Goal: Check status: Check status

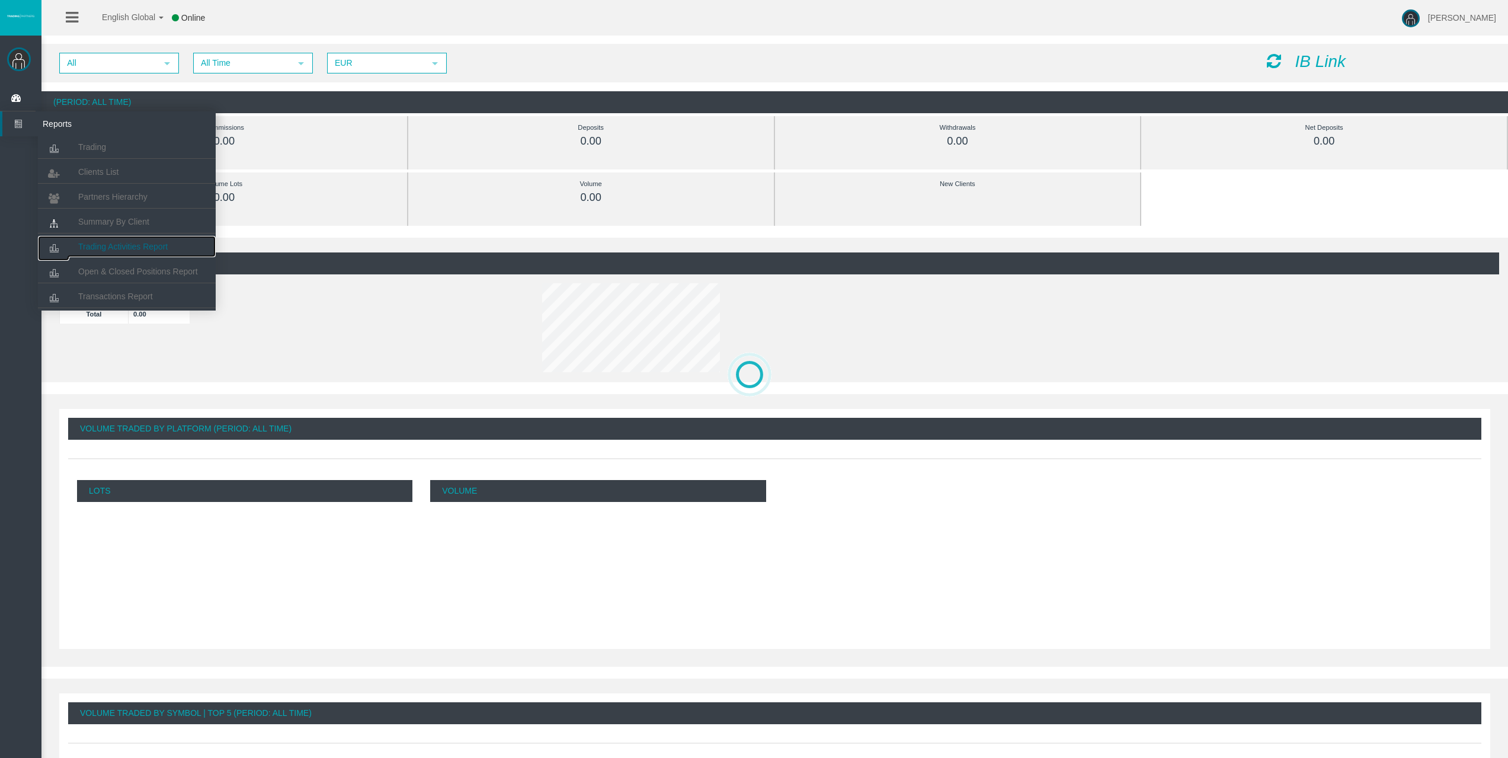
click at [98, 247] on span "Trading Activities Report" at bounding box center [122, 246] width 89 height 9
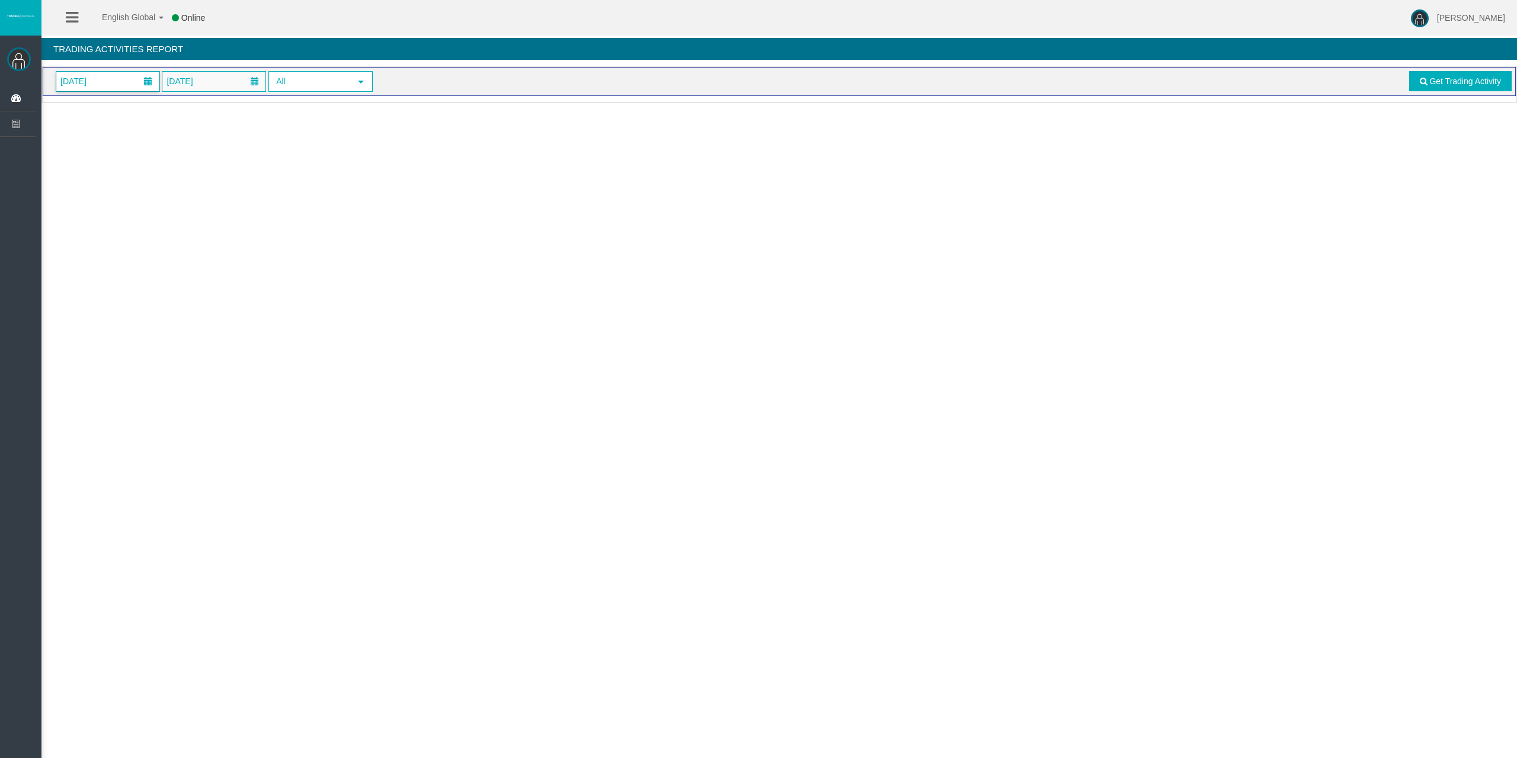
click at [136, 83] on span "[DATE]" at bounding box center [107, 82] width 103 height 20
click at [156, 215] on link "25" at bounding box center [157, 219] width 22 height 21
click at [1419, 80] on link "Get Trading Activity" at bounding box center [1460, 81] width 103 height 20
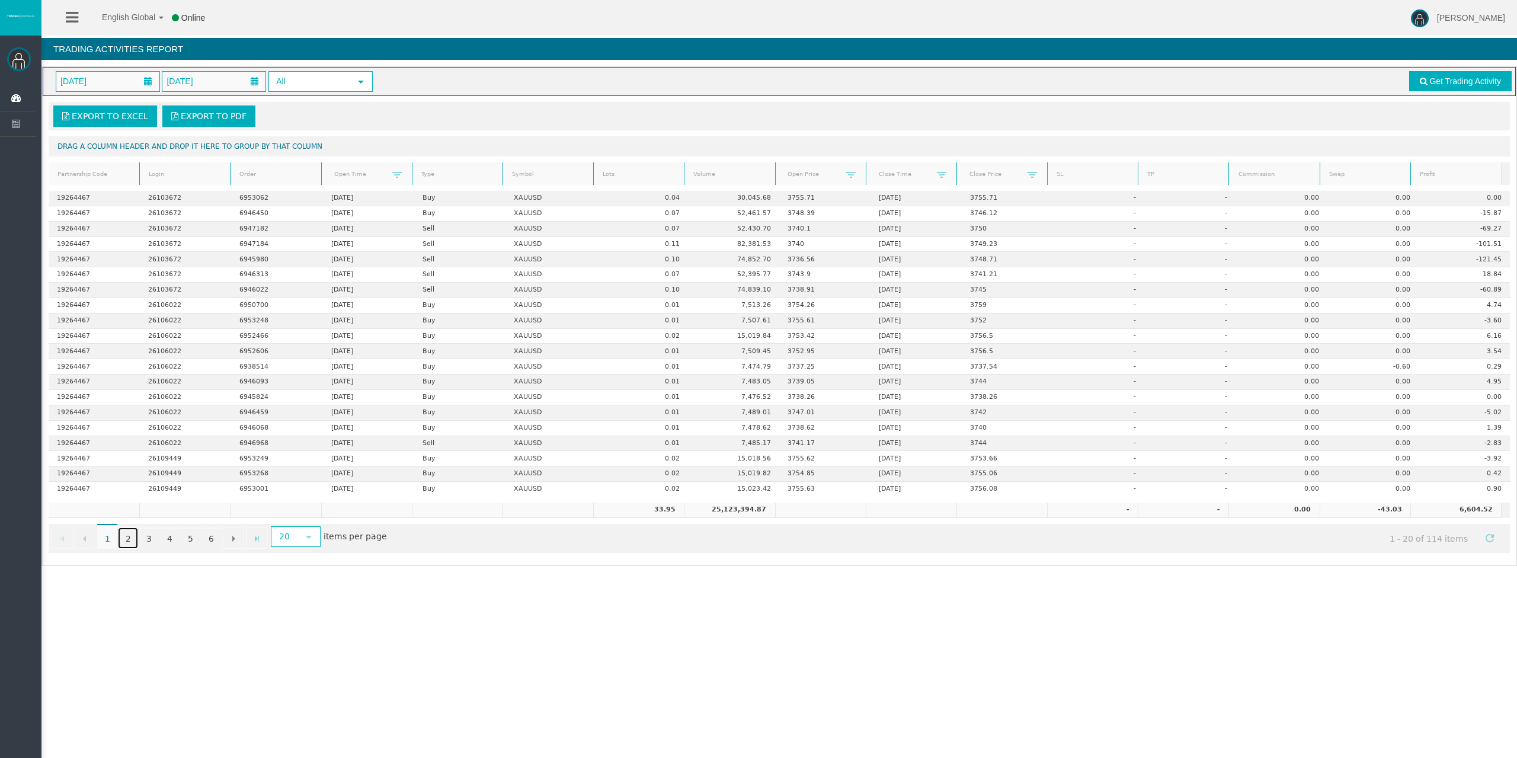
click at [126, 542] on link "2" at bounding box center [128, 537] width 20 height 21
click at [150, 539] on link "3" at bounding box center [149, 537] width 20 height 21
click at [167, 536] on link "4" at bounding box center [169, 537] width 20 height 21
click at [188, 539] on link "5" at bounding box center [190, 537] width 20 height 21
click at [210, 541] on link "6" at bounding box center [211, 537] width 20 height 21
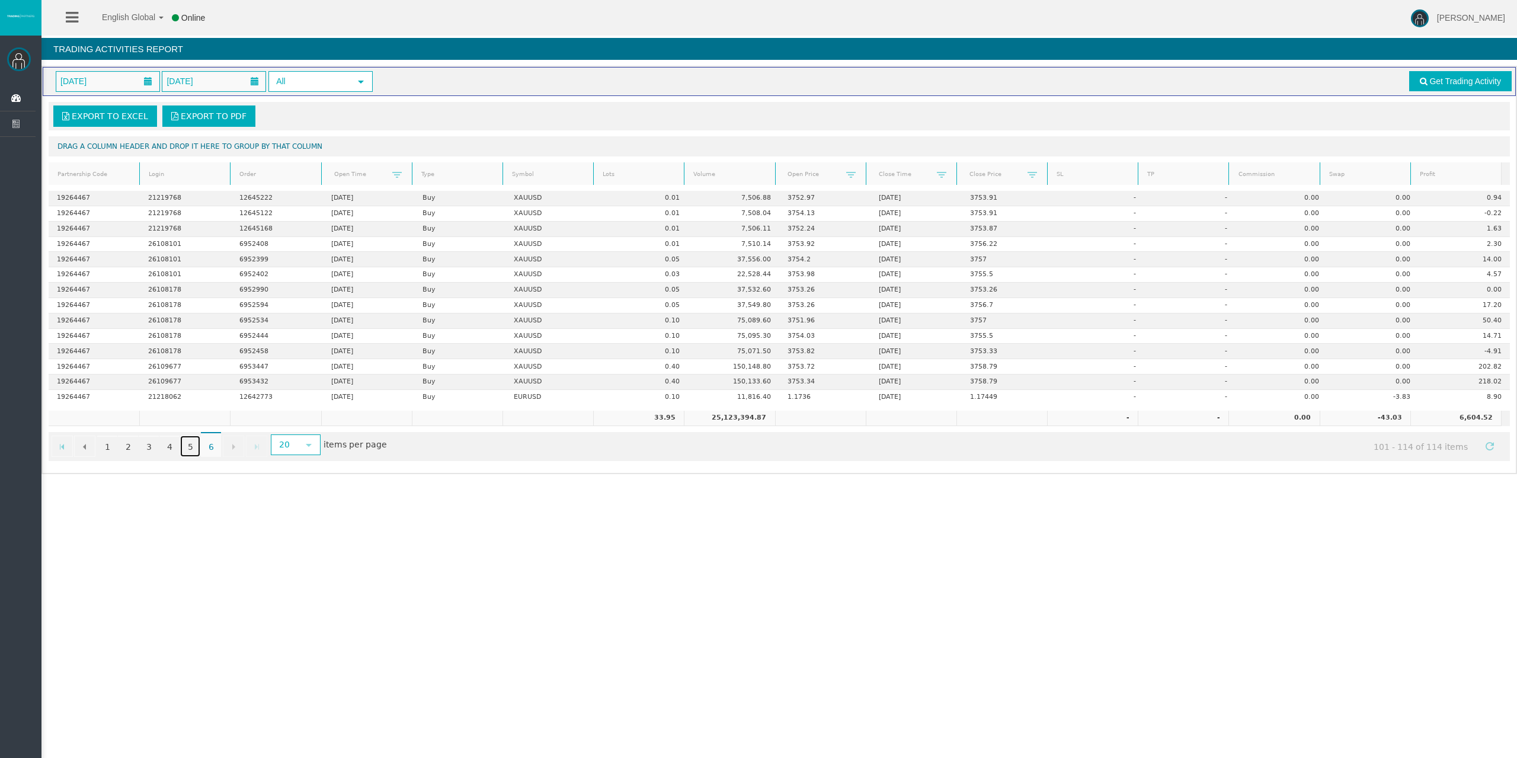
click at [191, 450] on link "5" at bounding box center [190, 446] width 20 height 21
